Goal: Task Accomplishment & Management: Complete application form

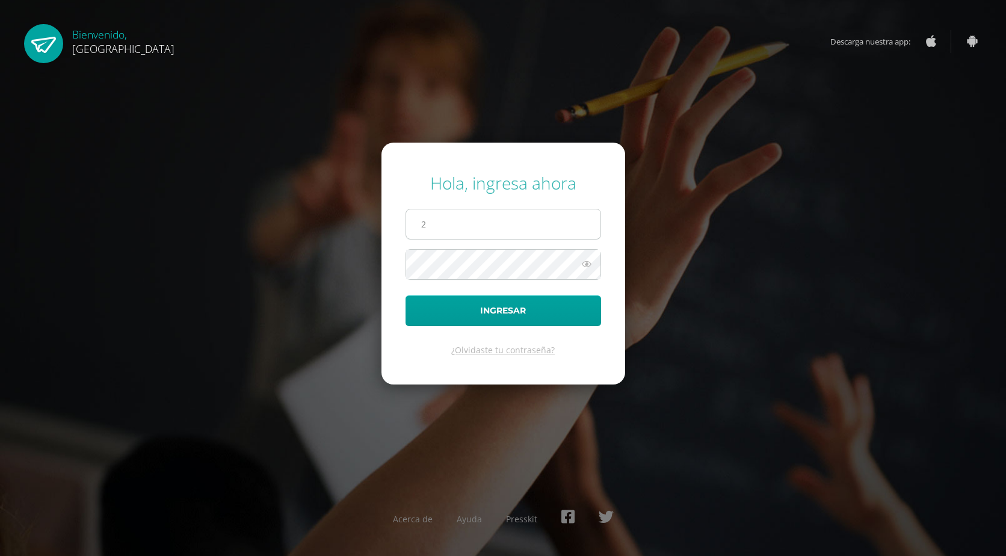
type input "[EMAIL_ADDRESS][DOMAIN_NAME]"
click at [406, 296] on button "Ingresar" at bounding box center [504, 311] width 196 height 31
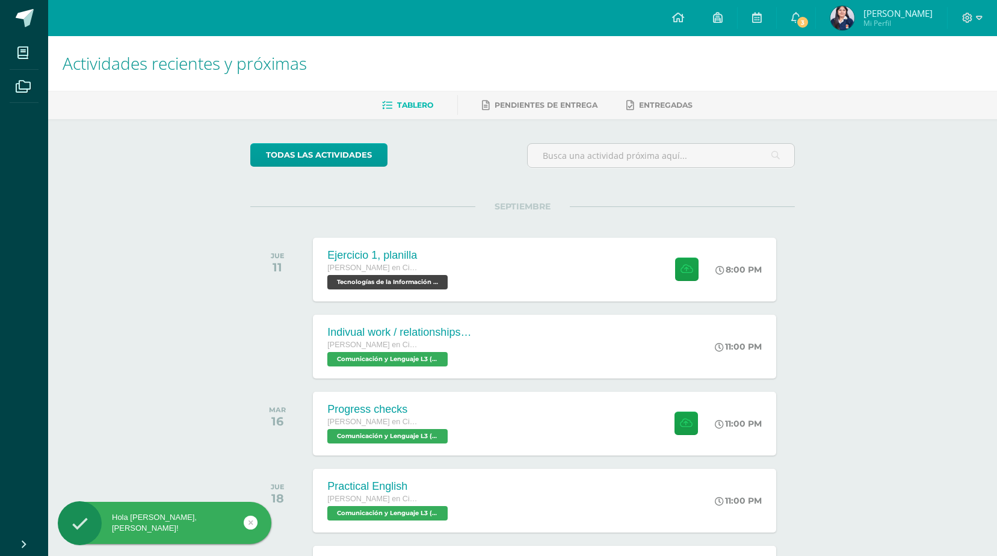
click at [454, 264] on div "Ejercicio 1, planilla [PERSON_NAME] en Ciencias y Letras Tecnologías de la Info…" at bounding box center [389, 270] width 152 height 64
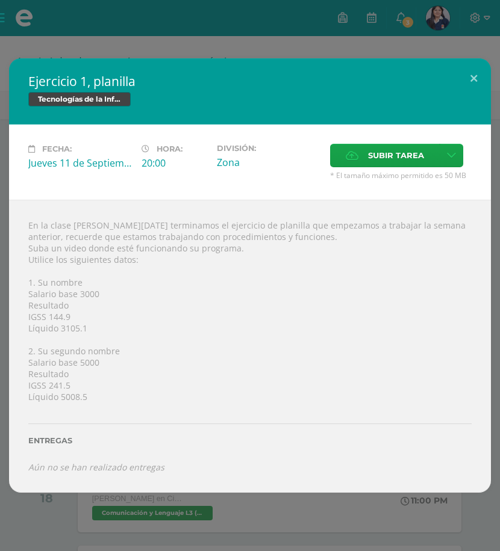
click at [336, 132] on div "Fecha: [DATE] Hora: 20:00 División: Zona Subir tarea Cancelar" at bounding box center [249, 162] width 481 height 75
drag, startPoint x: 365, startPoint y: 46, endPoint x: 371, endPoint y: 35, distance: 13.2
click at [365, 45] on div "Ejercicio 1, planilla Tecnologías de la Información y la Comunicación 5 Fecha: …" at bounding box center [250, 275] width 500 height 551
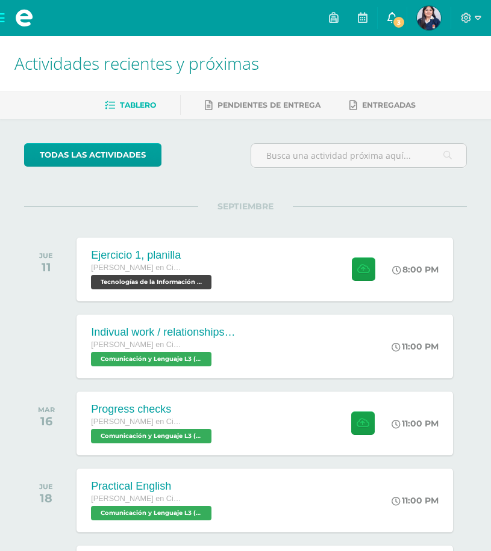
click at [406, 11] on link "3" at bounding box center [391, 18] width 29 height 36
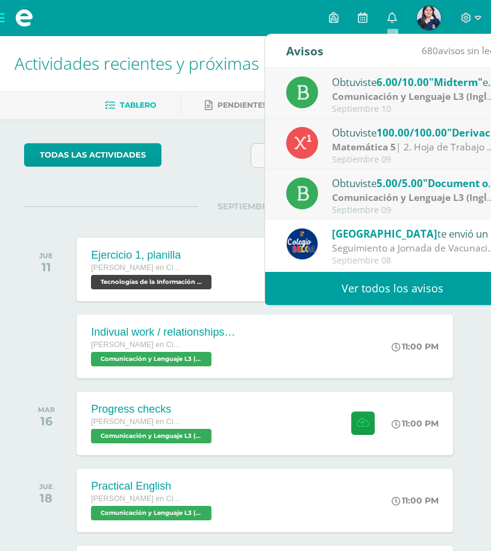
click at [402, 104] on div "Septiembre 10" at bounding box center [415, 109] width 167 height 10
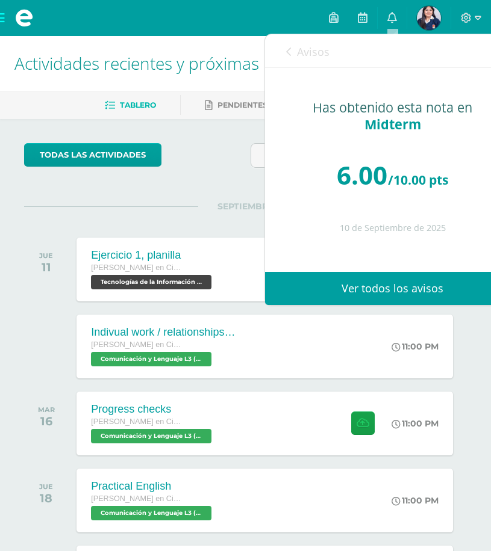
click at [274, 49] on div "Avisos 679 avisos sin leer Avisos" at bounding box center [392, 51] width 255 height 34
click at [286, 48] on icon at bounding box center [288, 52] width 5 height 10
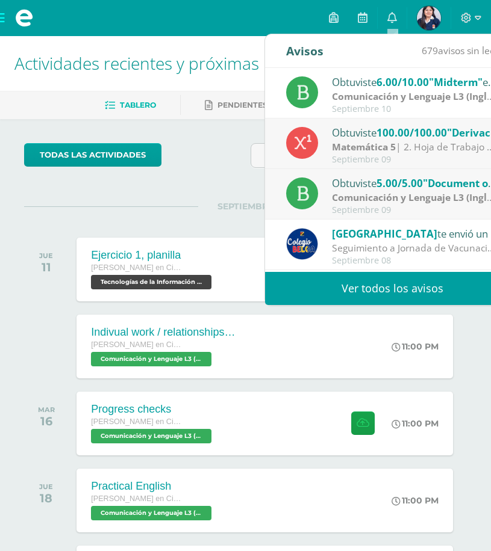
click at [385, 202] on strong "Comunicación y Lenguaje L3 (Inglés) 5" at bounding box center [420, 197] width 176 height 13
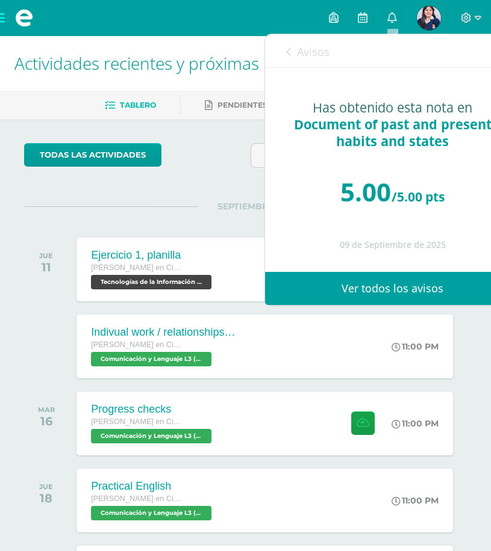
click at [228, 216] on div "SEPTIEMBRE JUE 11 Ejercicio 1, planilla Quinto Quinto Bachillerato en Ciencias …" at bounding box center [245, 254] width 442 height 97
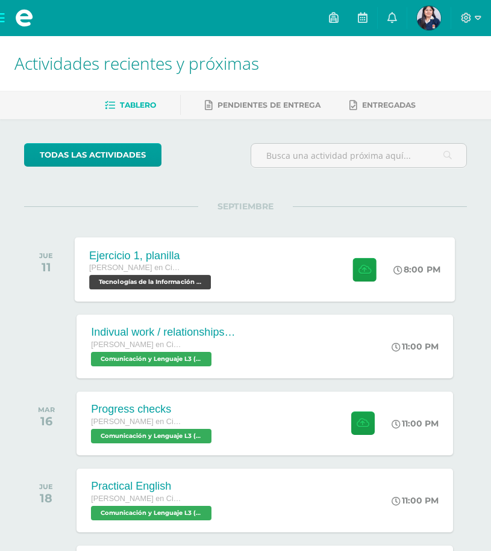
drag, startPoint x: 261, startPoint y: 277, endPoint x: 221, endPoint y: 217, distance: 72.9
click at [261, 274] on div "Ejercicio 1, planilla Quinto Quinto Bachillerato en Ciencias y Letras Tecnologí…" at bounding box center [265, 269] width 380 height 64
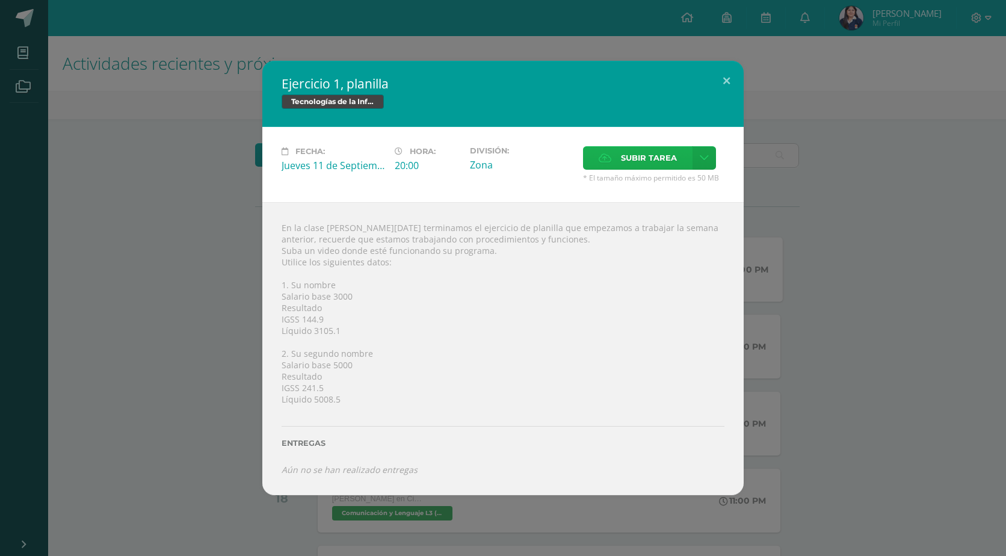
click at [609, 156] on icon at bounding box center [605, 158] width 13 height 8
click at [0, 0] on input "Subir tarea" at bounding box center [0, 0] width 0 height 0
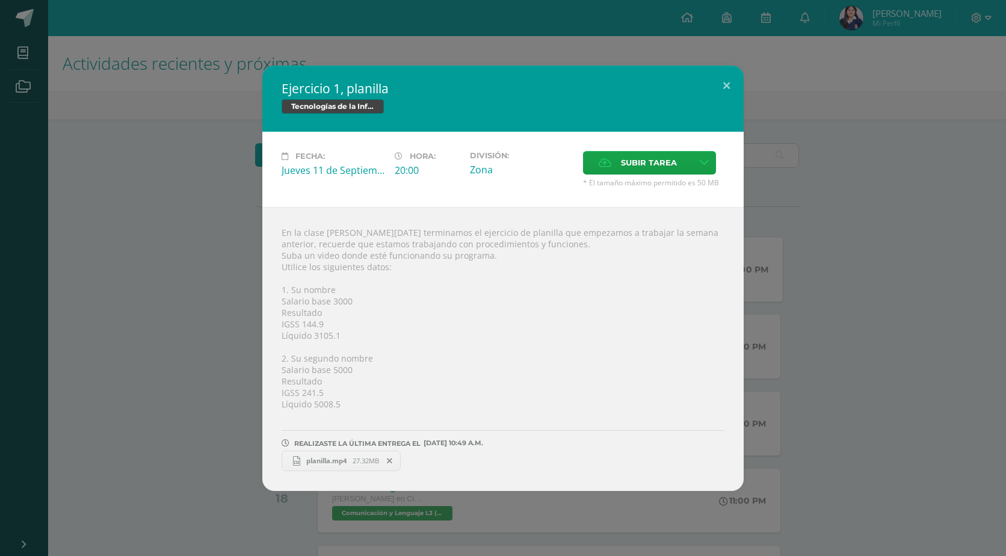
click at [383, 456] on span at bounding box center [390, 460] width 20 height 13
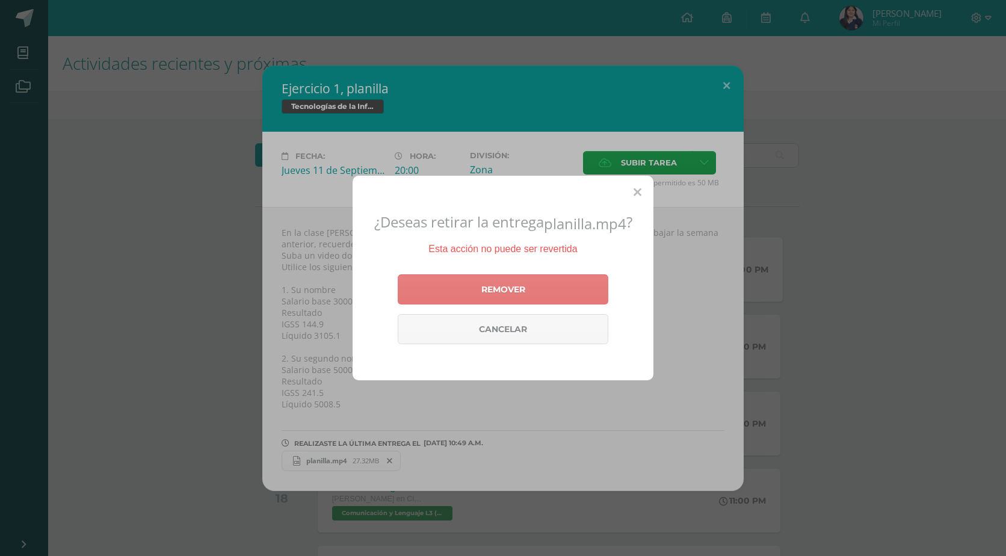
click at [457, 285] on link "Remover" at bounding box center [503, 289] width 211 height 30
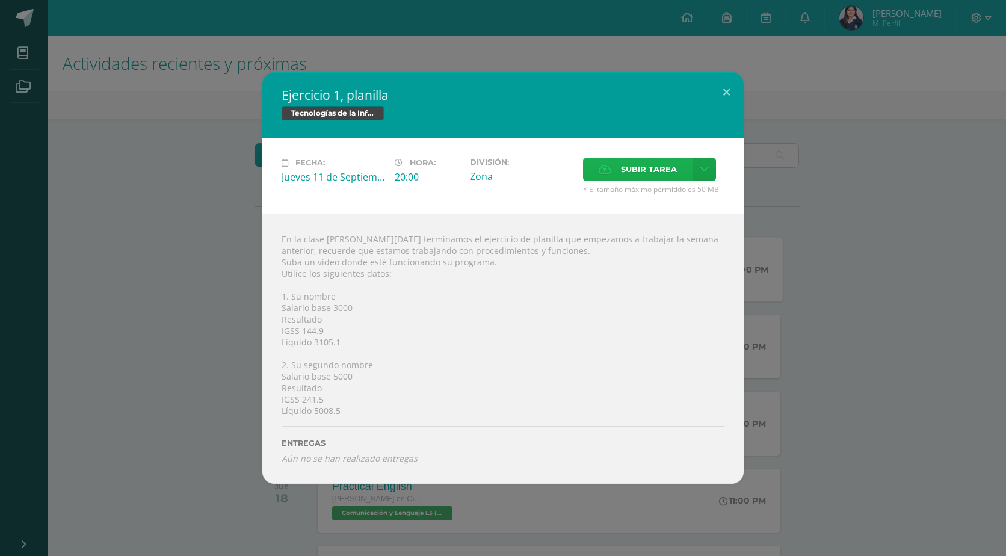
click at [609, 169] on icon at bounding box center [605, 170] width 13 height 8
click at [0, 0] on input "Subir tarea" at bounding box center [0, 0] width 0 height 0
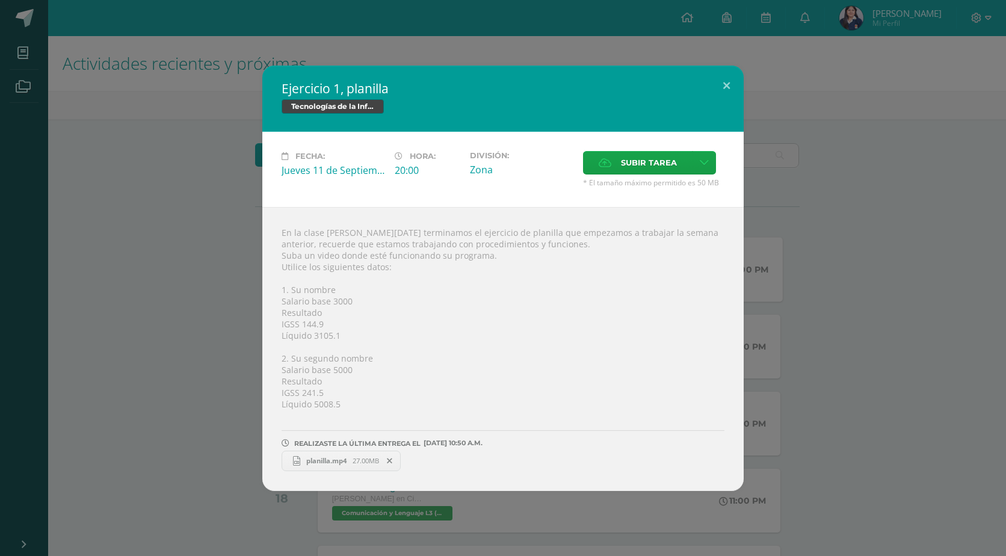
click at [355, 454] on link "planilla.mp4 27.00MB" at bounding box center [341, 461] width 119 height 20
click at [844, 244] on div "Ejercicio 1, planilla Tecnologías de la Información y la Comunicación 5 Fecha: …" at bounding box center [503, 279] width 997 height 426
